Goal: Navigation & Orientation: Find specific page/section

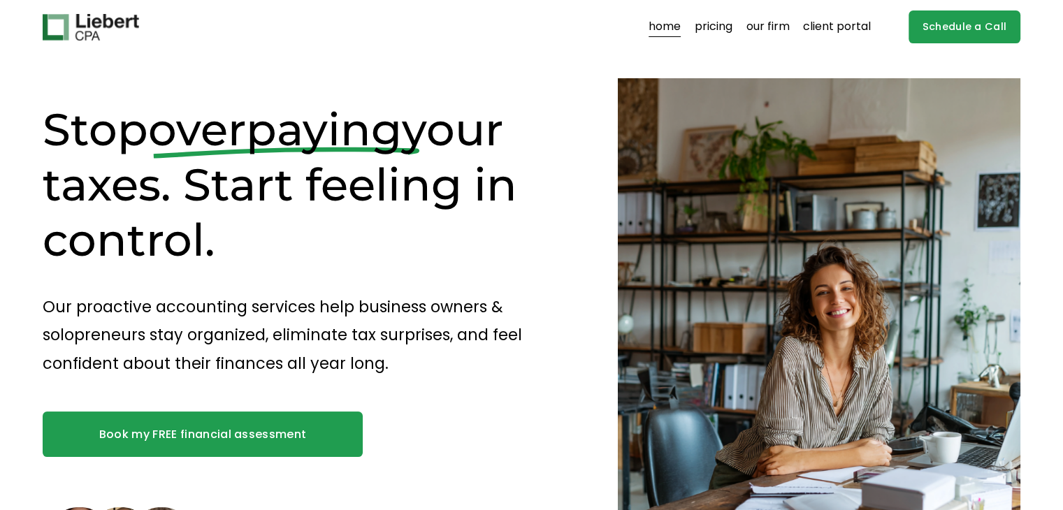
click at [768, 20] on link "our firm" at bounding box center [768, 27] width 43 height 22
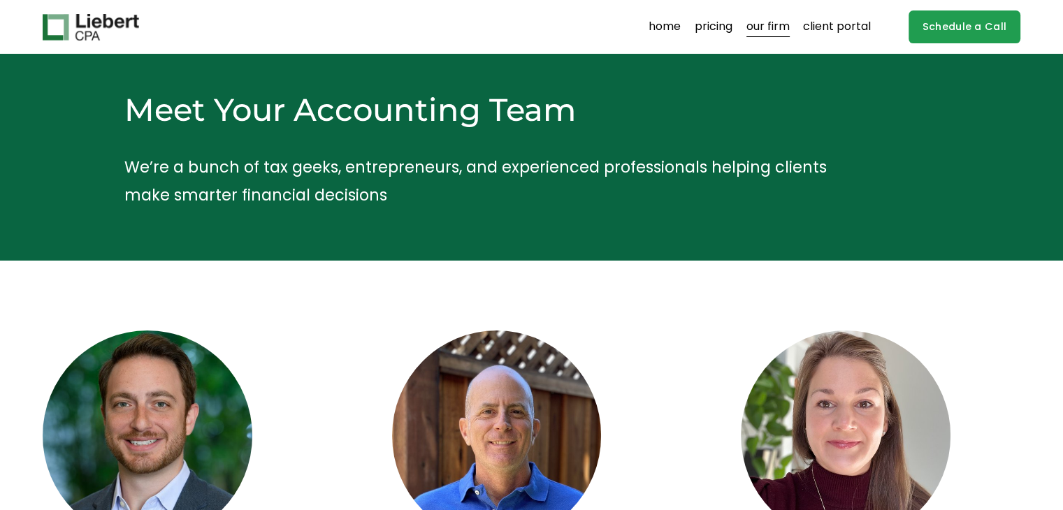
click at [670, 26] on link "home" at bounding box center [665, 27] width 32 height 22
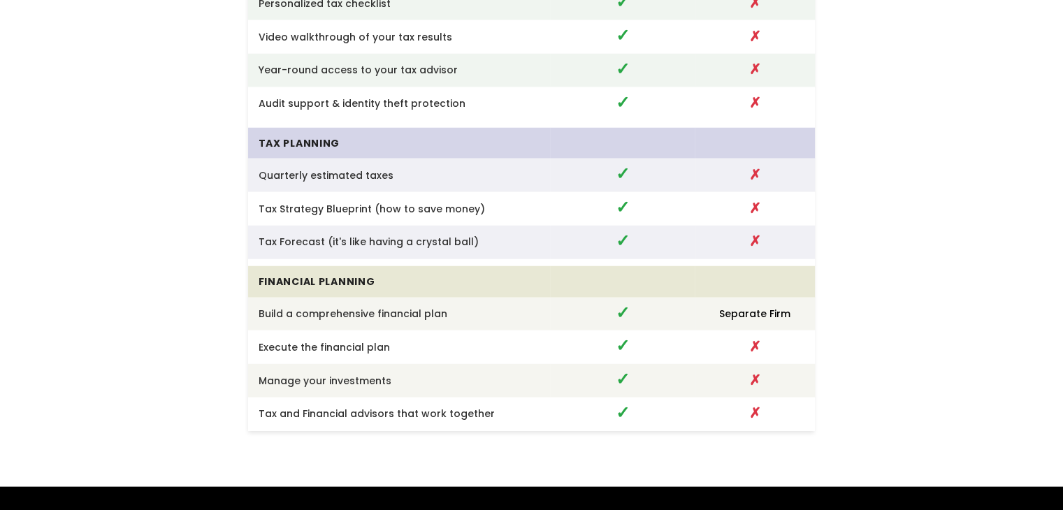
scroll to position [3775, 0]
